Goal: Communication & Community: Answer question/provide support

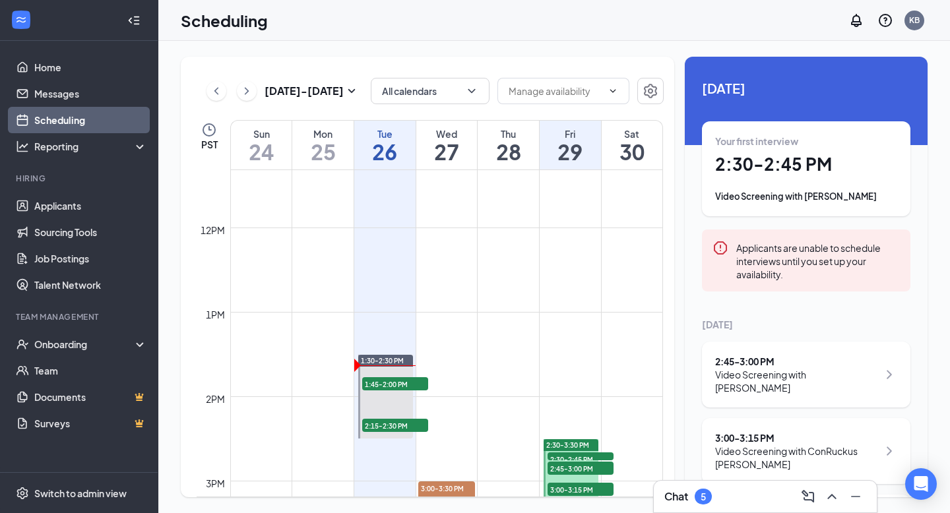
scroll to position [963, 0]
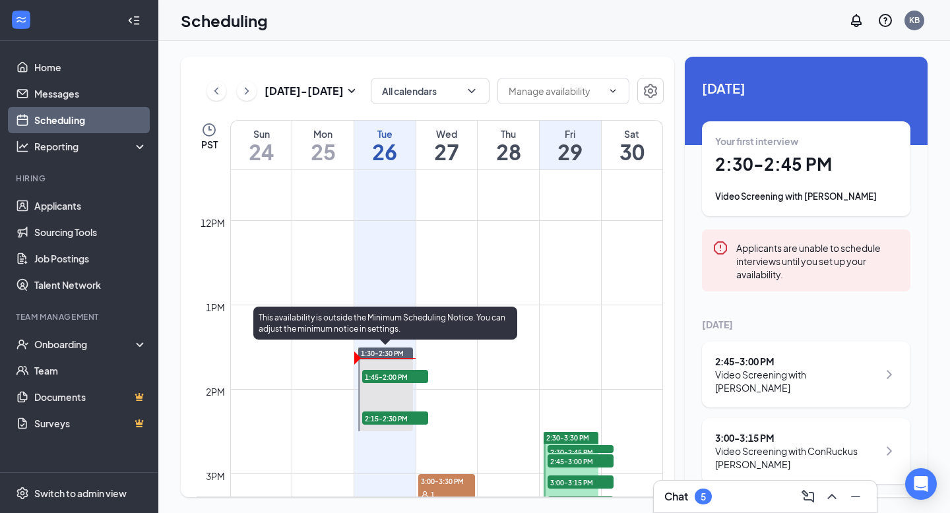
click at [397, 375] on span "1:45-2:00 PM" at bounding box center [395, 376] width 66 height 13
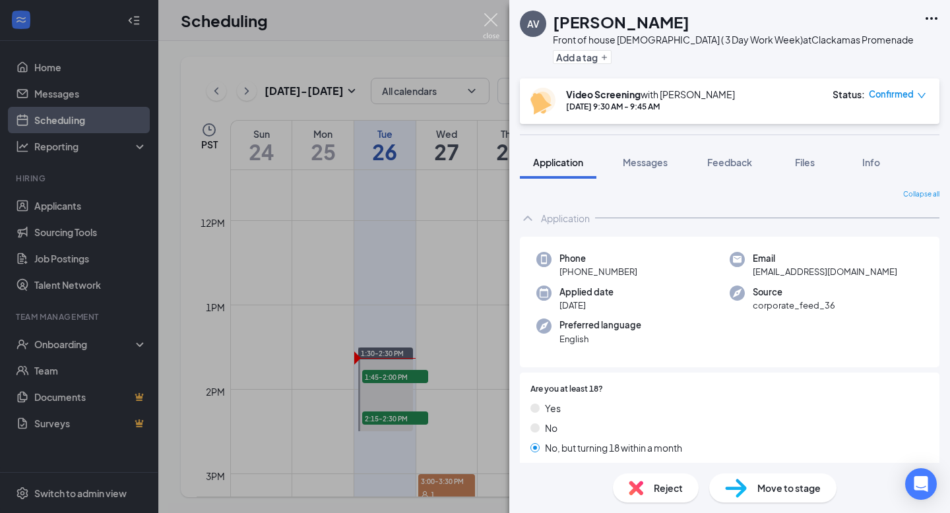
click at [468, 21] on img at bounding box center [491, 26] width 16 height 26
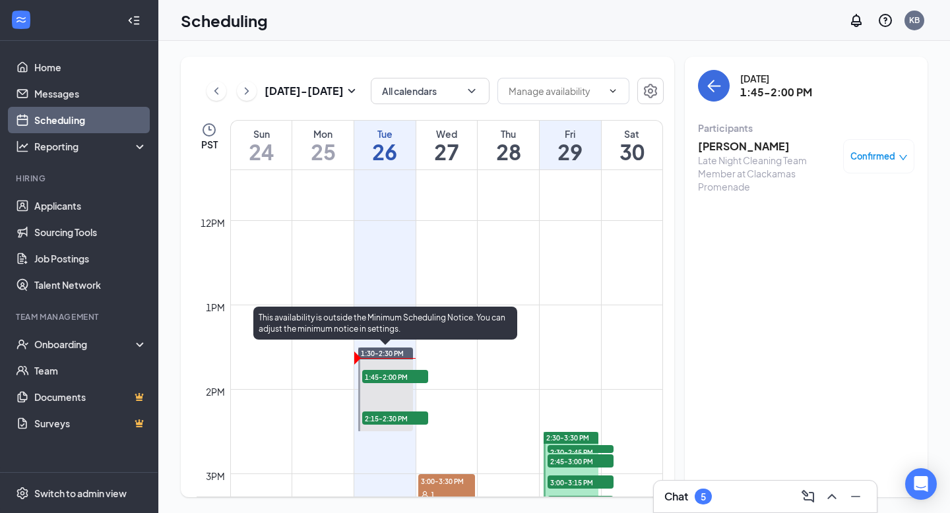
click at [385, 375] on span "1:45-2:00 PM" at bounding box center [395, 376] width 66 height 13
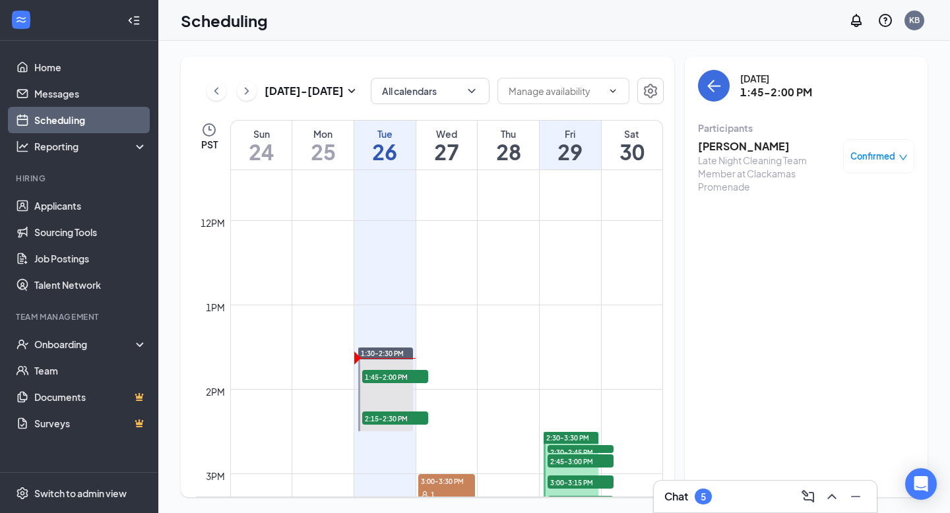
click at [468, 148] on h3 "[PERSON_NAME]" at bounding box center [767, 146] width 139 height 15
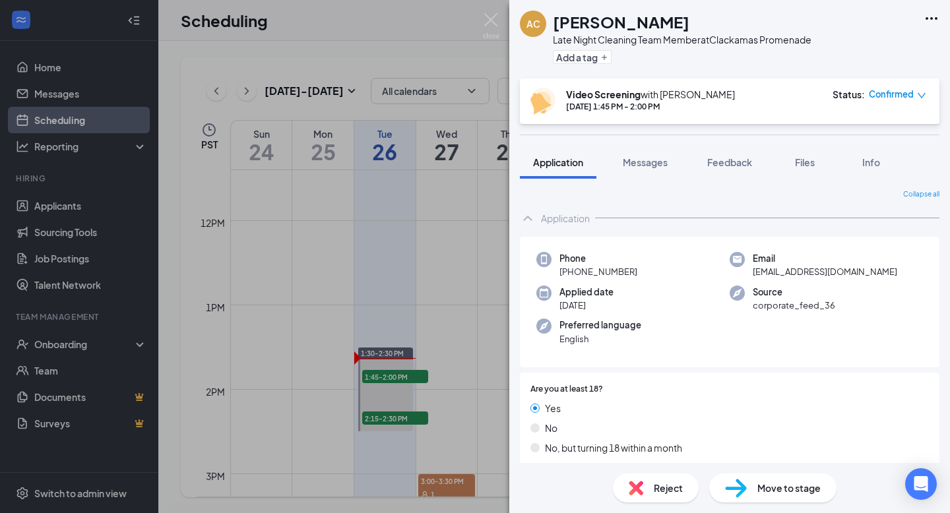
drag, startPoint x: 703, startPoint y: 15, endPoint x: 550, endPoint y: 7, distance: 153.3
click at [468, 10] on div "AC [PERSON_NAME] Late Night Cleaning Team Member at Clackamas Promenade Add a t…" at bounding box center [729, 39] width 441 height 79
copy h1 "[PERSON_NAME]"
click at [468, 166] on span "Messages" at bounding box center [645, 162] width 45 height 12
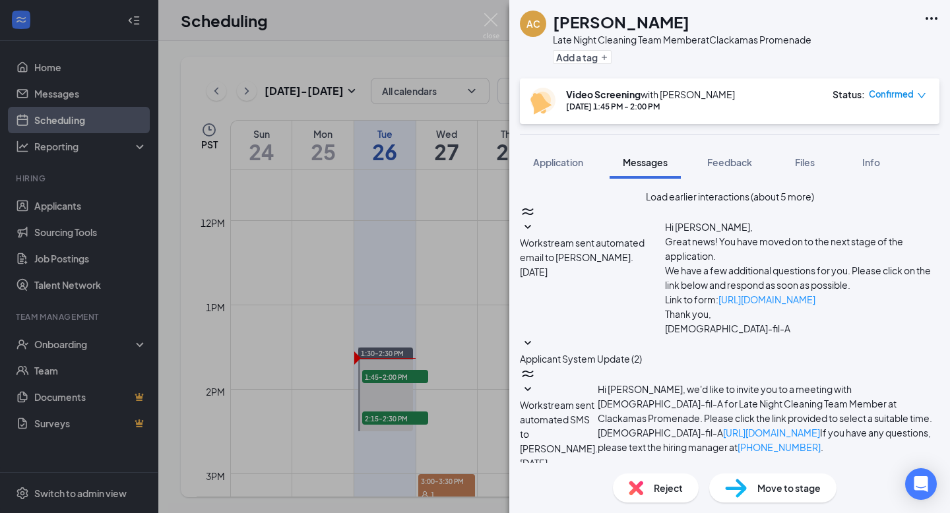
scroll to position [475, 0]
click at [412, 402] on div "AC [PERSON_NAME] Late Night Cleaning Team Member at Clackamas Promenade Add a t…" at bounding box center [475, 256] width 950 height 513
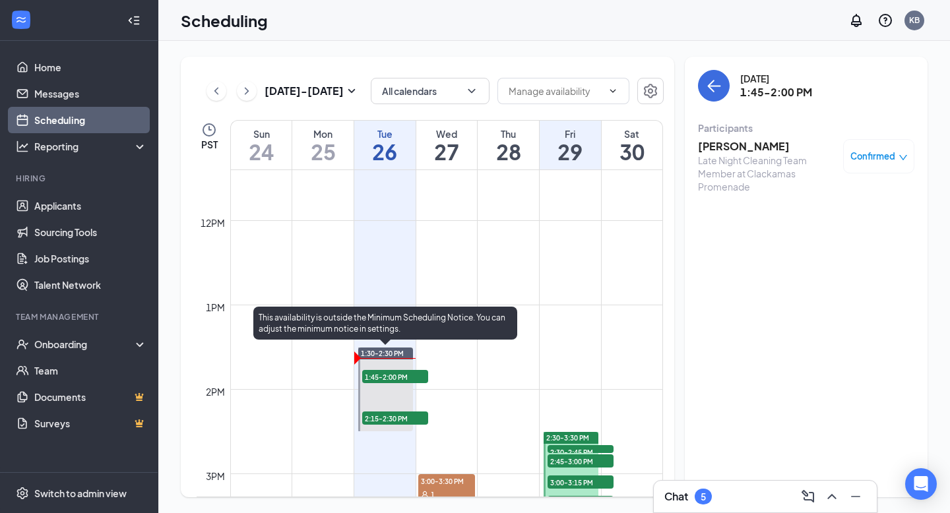
click at [413, 416] on span "2:15-2:30 PM" at bounding box center [395, 418] width 66 height 13
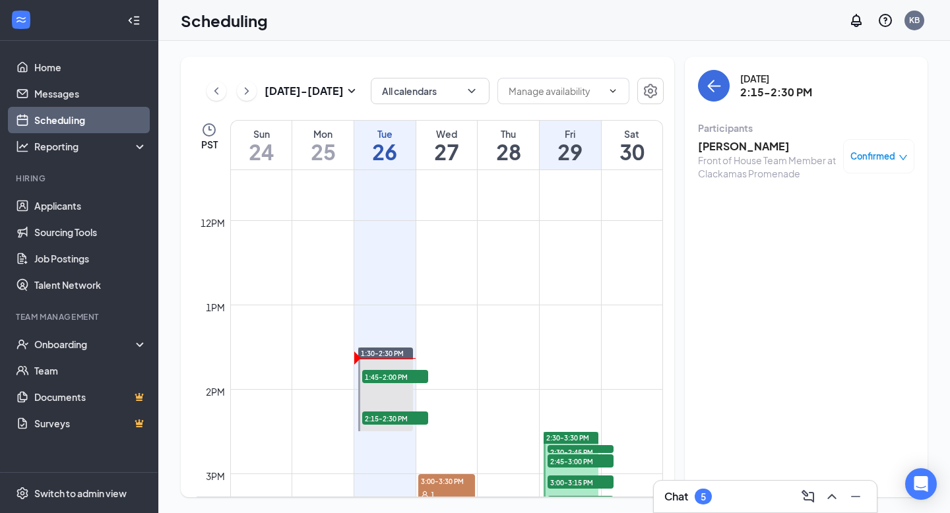
click at [468, 151] on h3 "[PERSON_NAME]" at bounding box center [767, 146] width 139 height 15
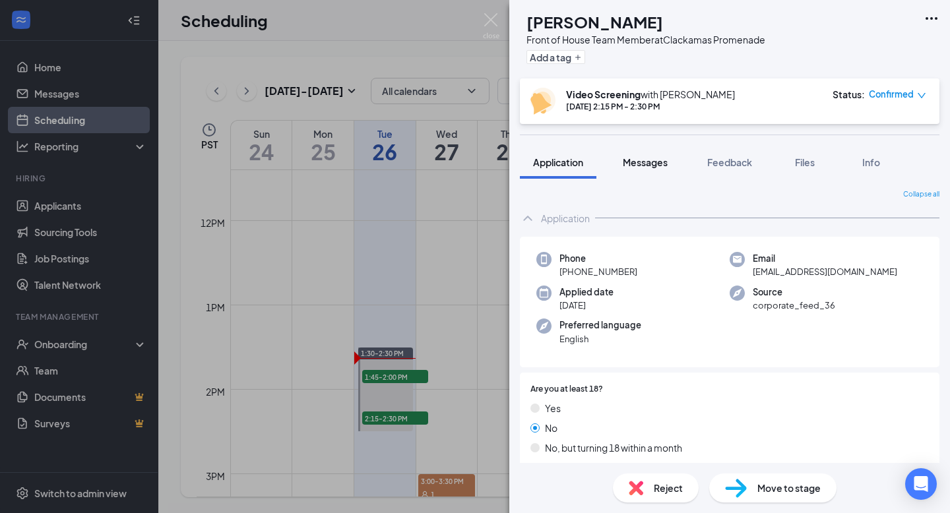
click at [468, 163] on span "Messages" at bounding box center [645, 162] width 45 height 12
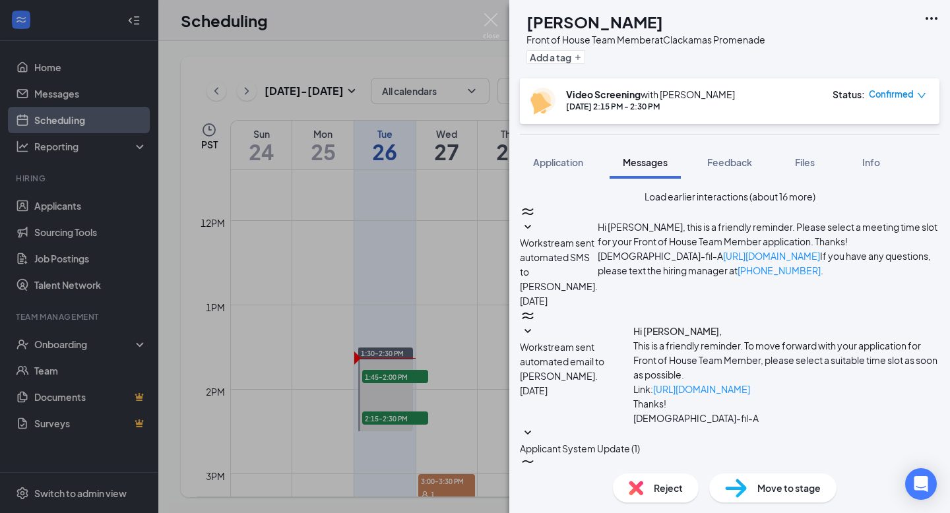
scroll to position [509, 0]
click at [468, 24] on img at bounding box center [491, 26] width 16 height 26
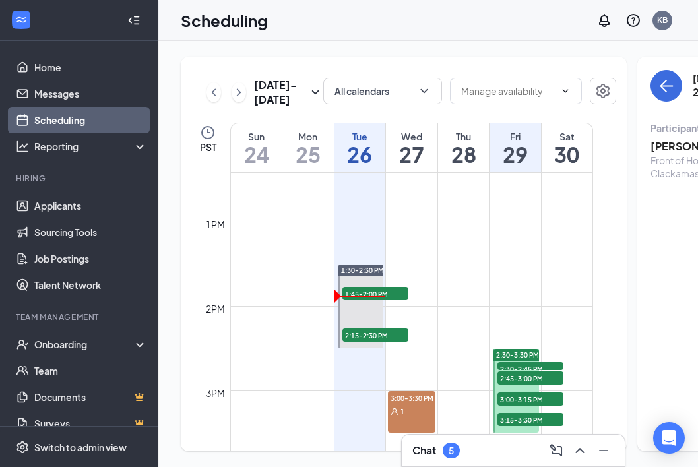
scroll to position [1061, 0]
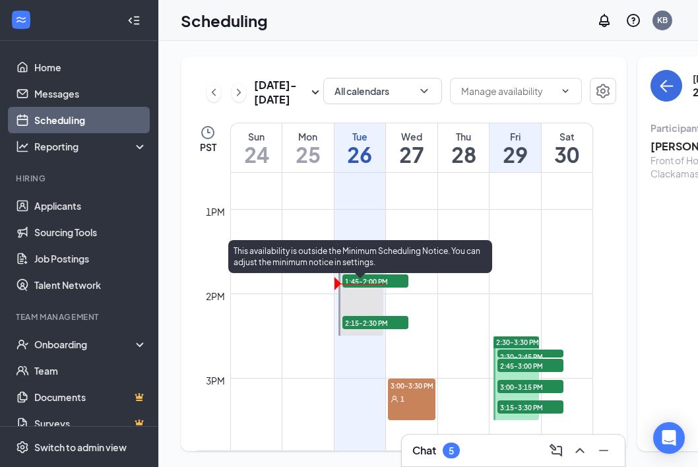
click at [375, 288] on span "1:45-2:00 PM" at bounding box center [375, 280] width 66 height 13
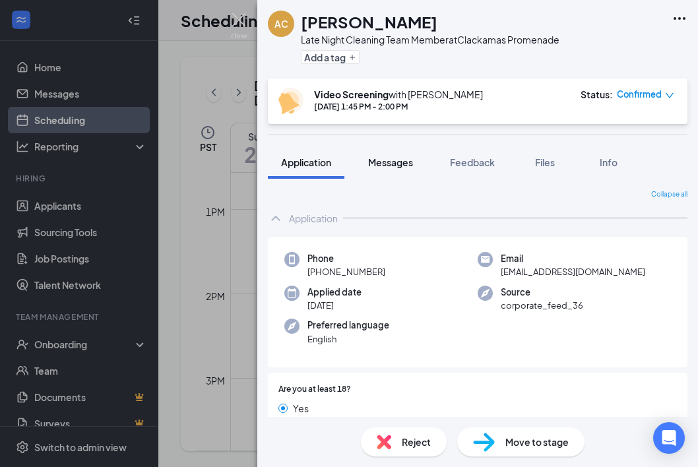
click at [395, 149] on button "Messages" at bounding box center [390, 162] width 71 height 33
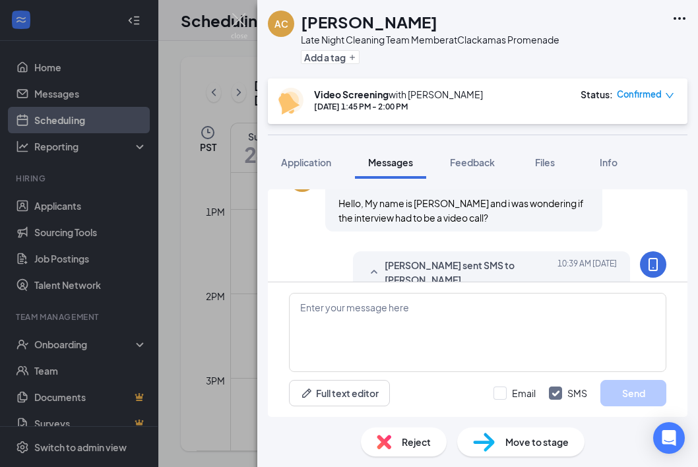
scroll to position [460, 0]
click at [395, 324] on textarea at bounding box center [477, 332] width 377 height 79
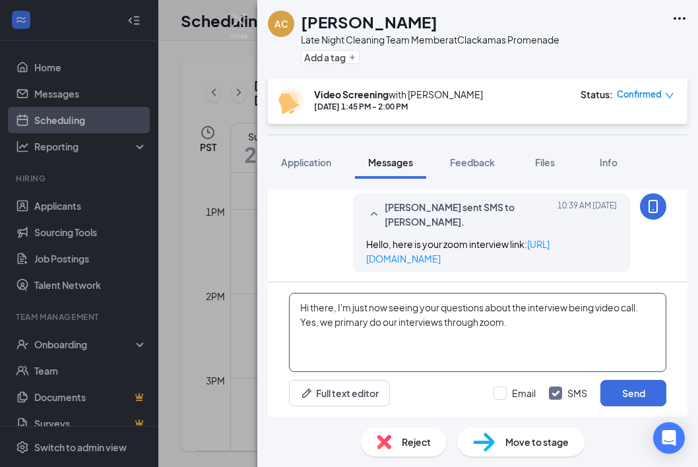
scroll to position [521, 0]
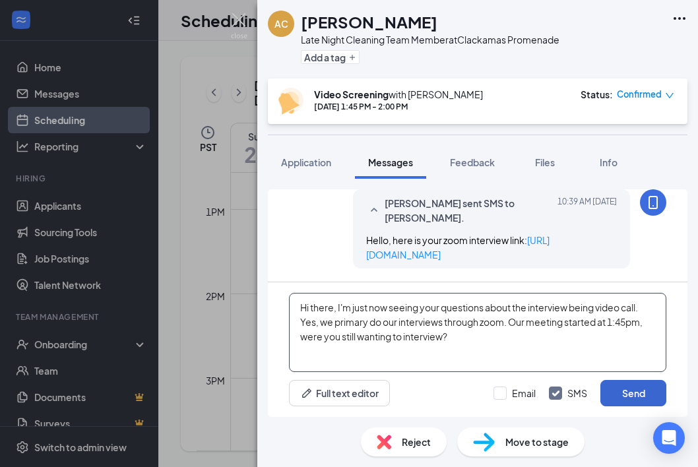
type textarea "Hi there, I'm just now seeing your questions about the interview being video ca…"
click at [639, 392] on button "Send" at bounding box center [633, 393] width 66 height 26
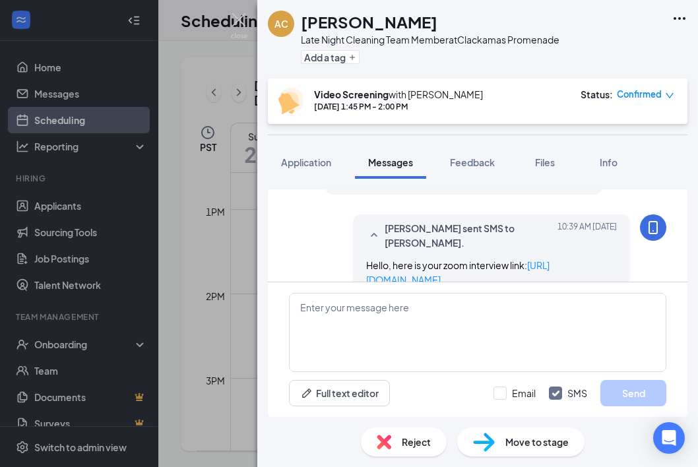
scroll to position [649, 0]
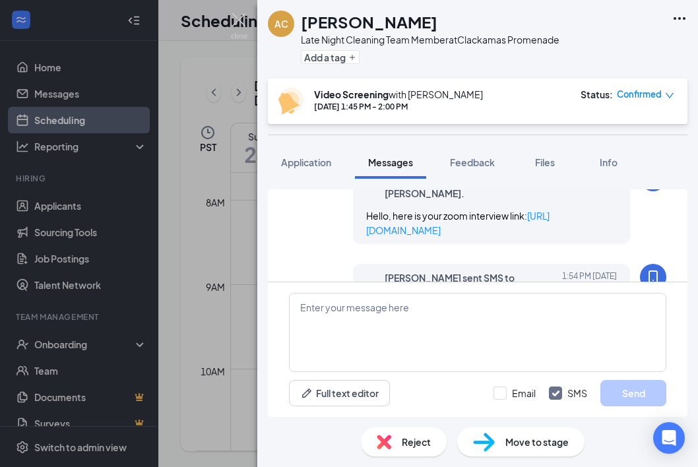
scroll to position [587, 0]
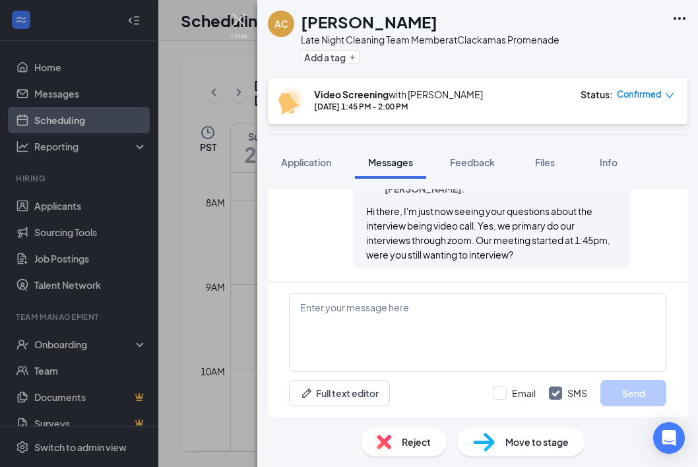
click at [237, 19] on img at bounding box center [239, 26] width 16 height 26
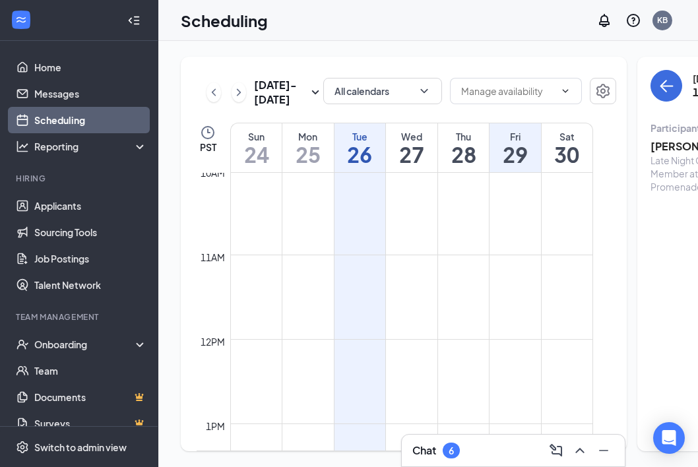
scroll to position [1162, 0]
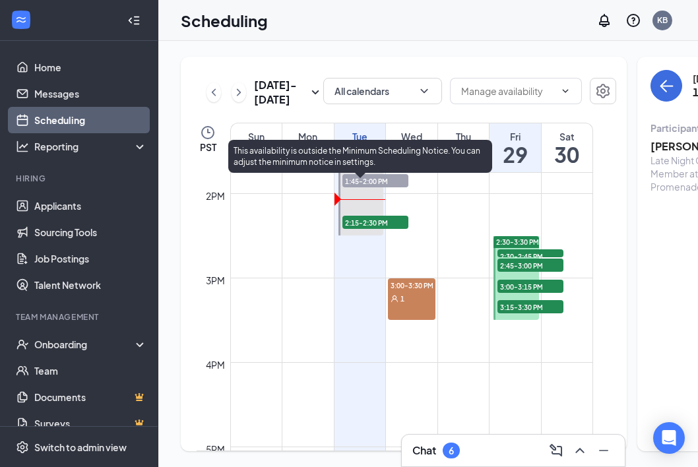
click at [385, 229] on span "2:15-2:30 PM" at bounding box center [375, 222] width 66 height 13
click at [373, 187] on span "1:45-2:00 PM" at bounding box center [375, 180] width 66 height 13
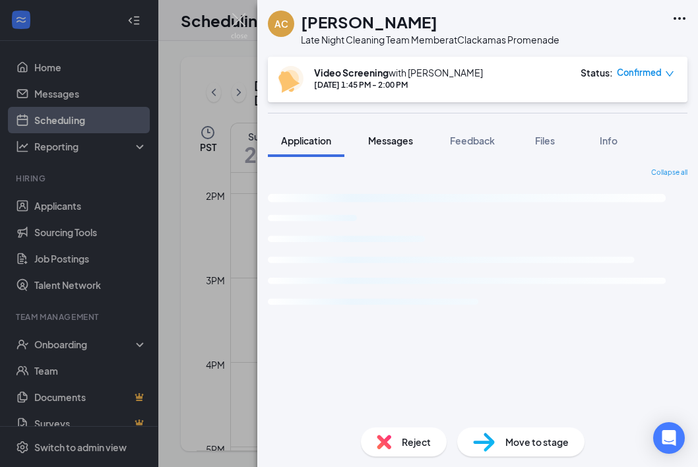
click at [403, 146] on button "Messages" at bounding box center [390, 140] width 71 height 33
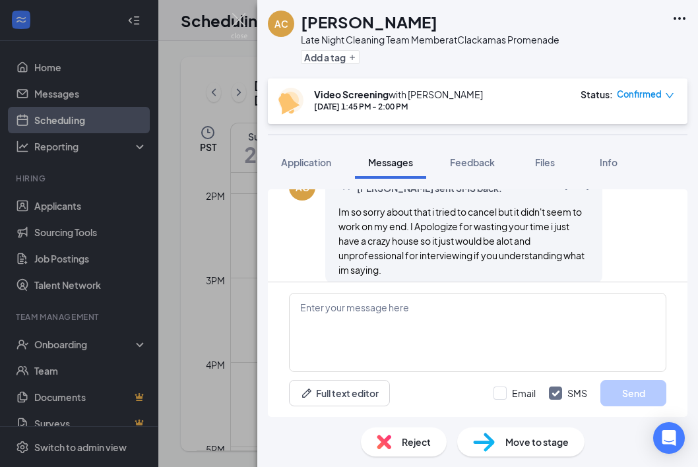
scroll to position [705, 0]
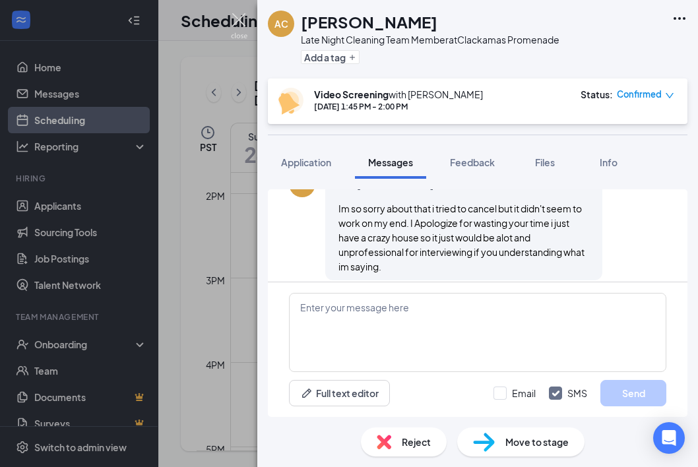
click at [243, 19] on img at bounding box center [239, 26] width 16 height 26
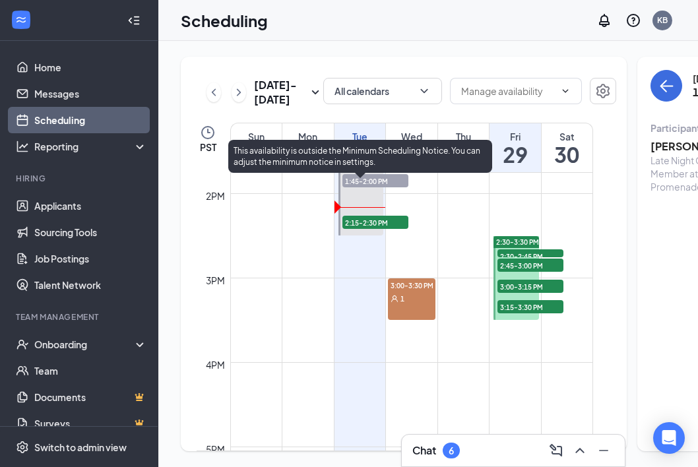
click at [387, 229] on span "2:15-2:30 PM" at bounding box center [375, 222] width 66 height 13
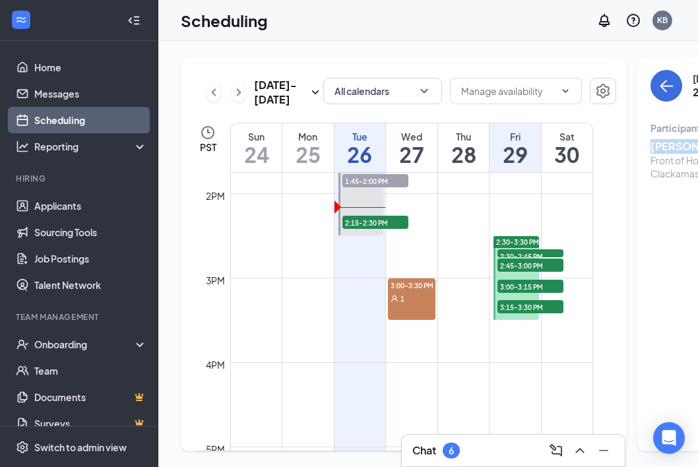
drag, startPoint x: 688, startPoint y: 144, endPoint x: 630, endPoint y: 151, distance: 58.4
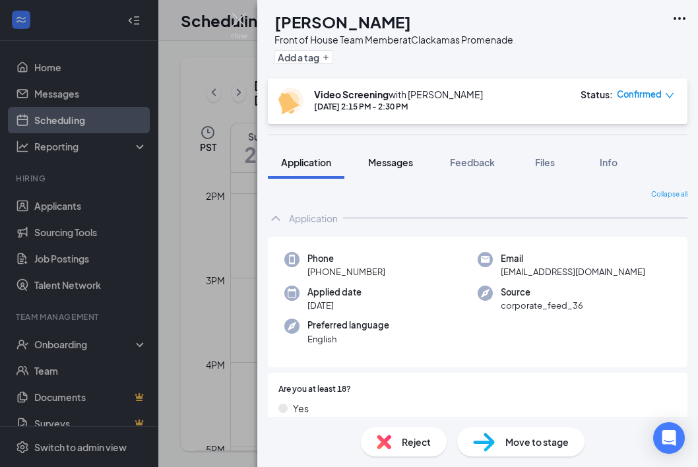
click at [386, 169] on button "Messages" at bounding box center [390, 162] width 71 height 33
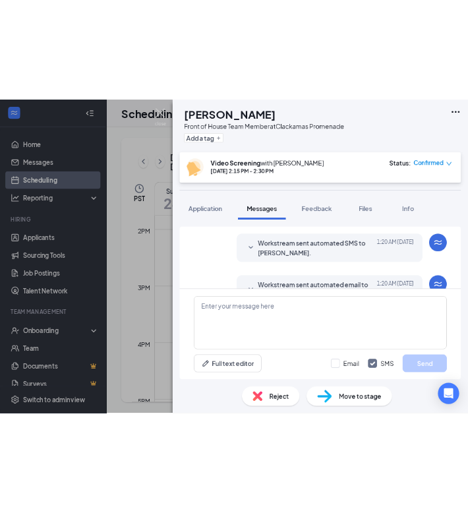
scroll to position [447, 0]
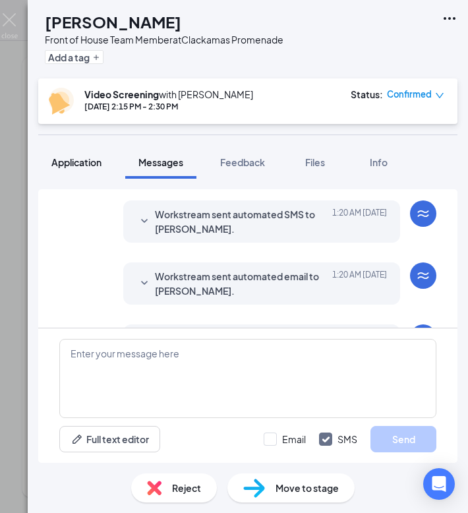
click at [79, 159] on span "Application" at bounding box center [76, 162] width 50 height 12
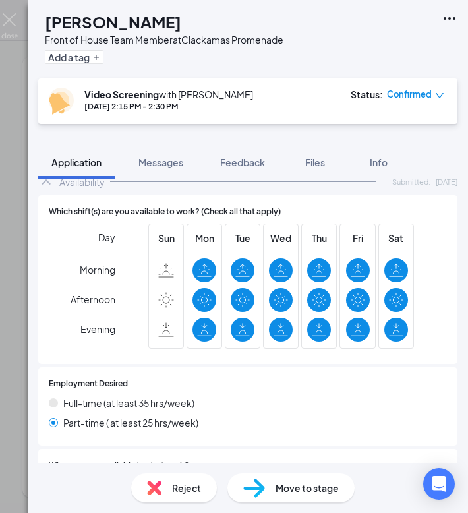
scroll to position [1151, 0]
